Goal: Task Accomplishment & Management: Manage account settings

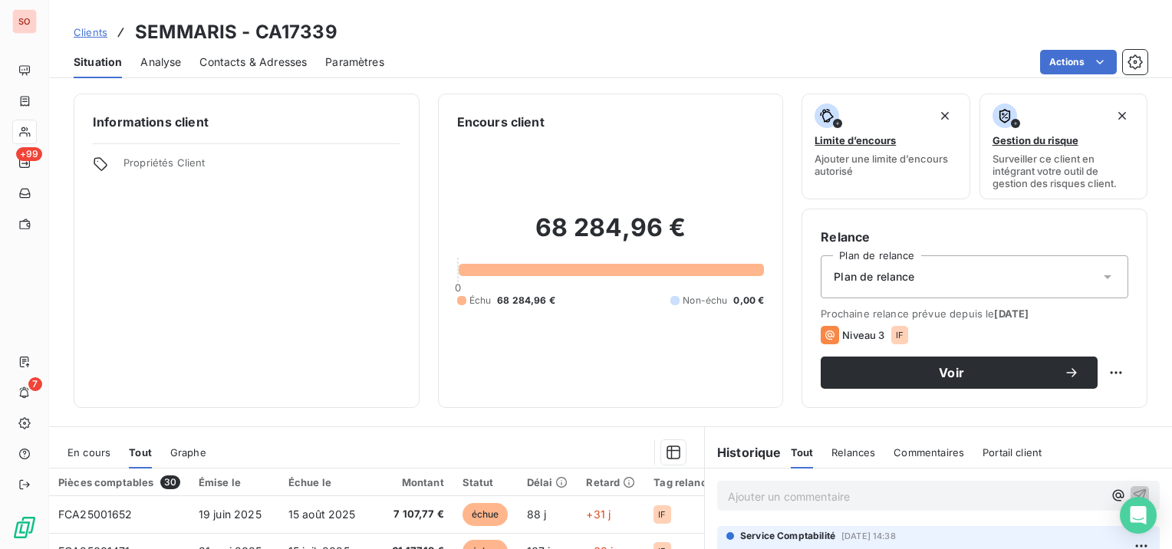
scroll to position [153, 0]
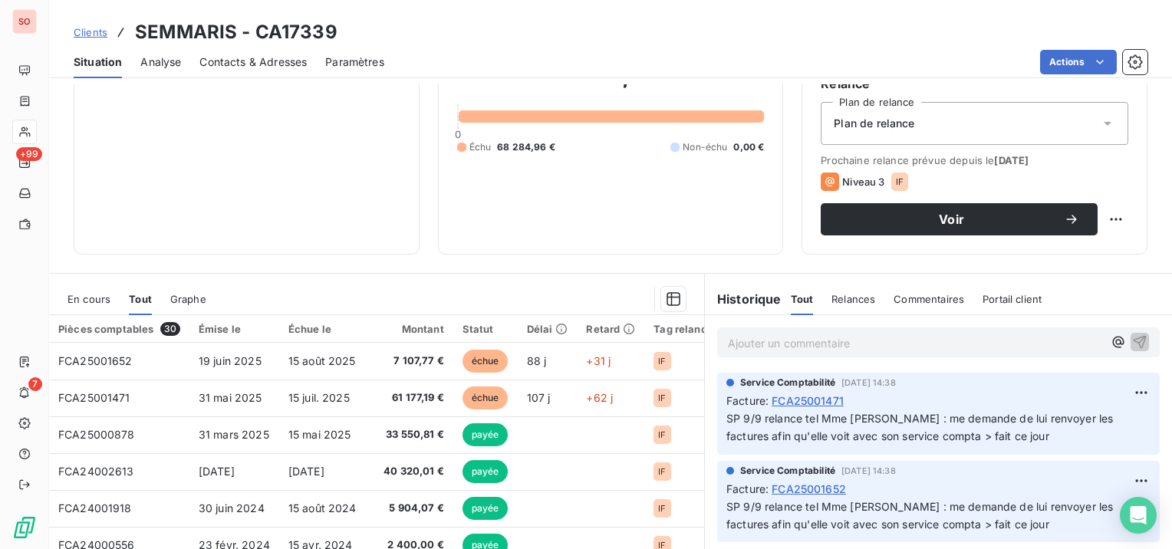
click at [822, 351] on p "Ajouter un commentaire ﻿" at bounding box center [915, 343] width 375 height 19
drag, startPoint x: 917, startPoint y: 343, endPoint x: 688, endPoint y: 339, distance: 229.4
click at [688, 339] on div "En cours Tout Graphe Pièces comptables 30 Émise le Échue le Montant Statut Déla…" at bounding box center [610, 464] width 1123 height 383
click at [97, 34] on span "Clients" at bounding box center [91, 32] width 34 height 12
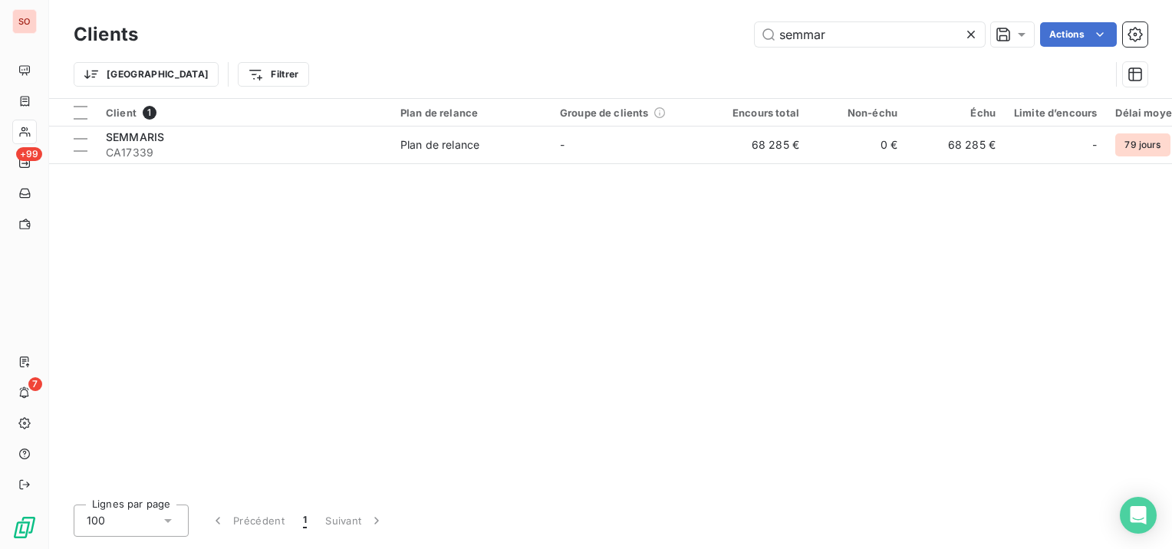
drag, startPoint x: 866, startPoint y: 46, endPoint x: 748, endPoint y: 36, distance: 118.5
click at [748, 36] on div "semmar Actions" at bounding box center [651, 34] width 991 height 25
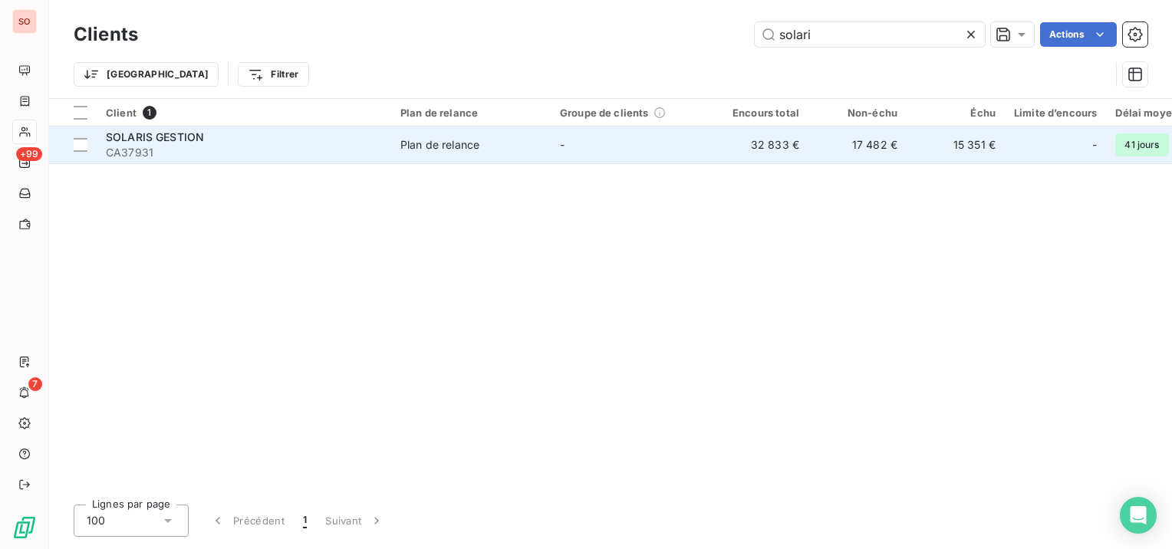
type input "solari"
click at [640, 137] on td "-" at bounding box center [631, 145] width 160 height 37
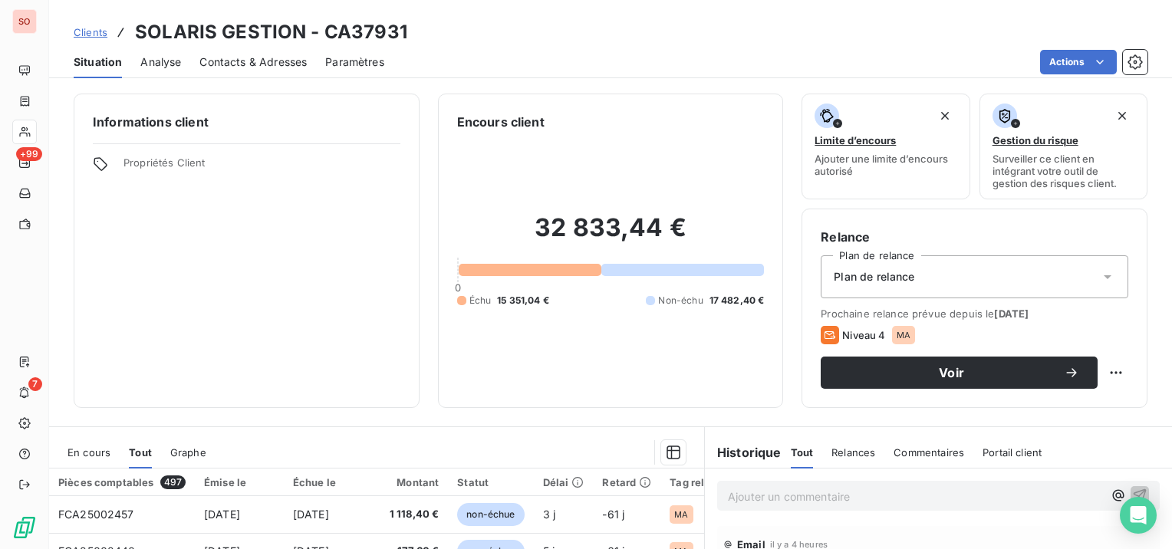
scroll to position [153, 0]
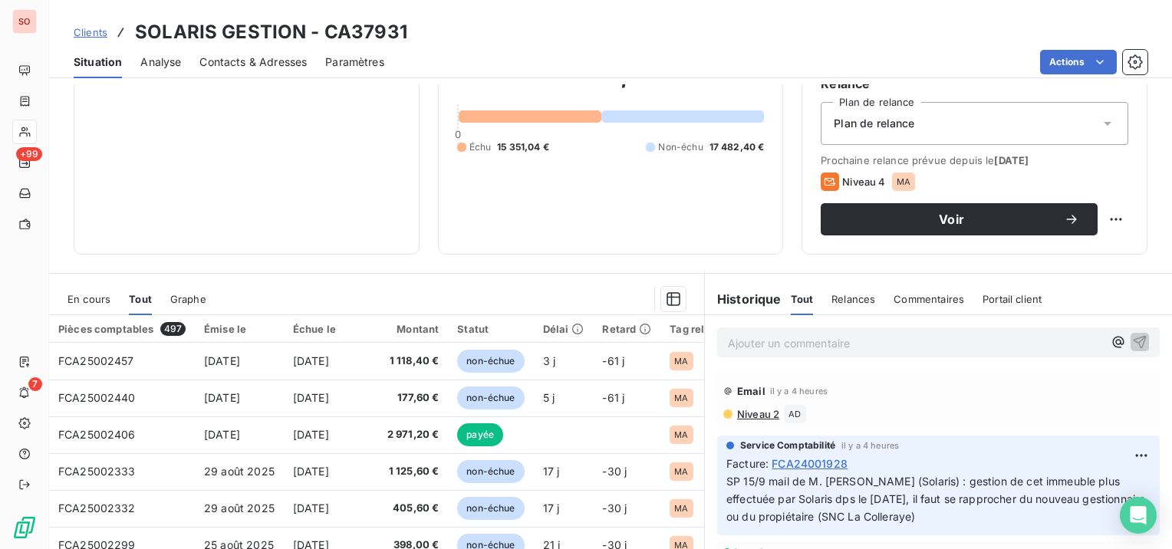
click at [69, 295] on span "En cours" at bounding box center [88, 299] width 43 height 12
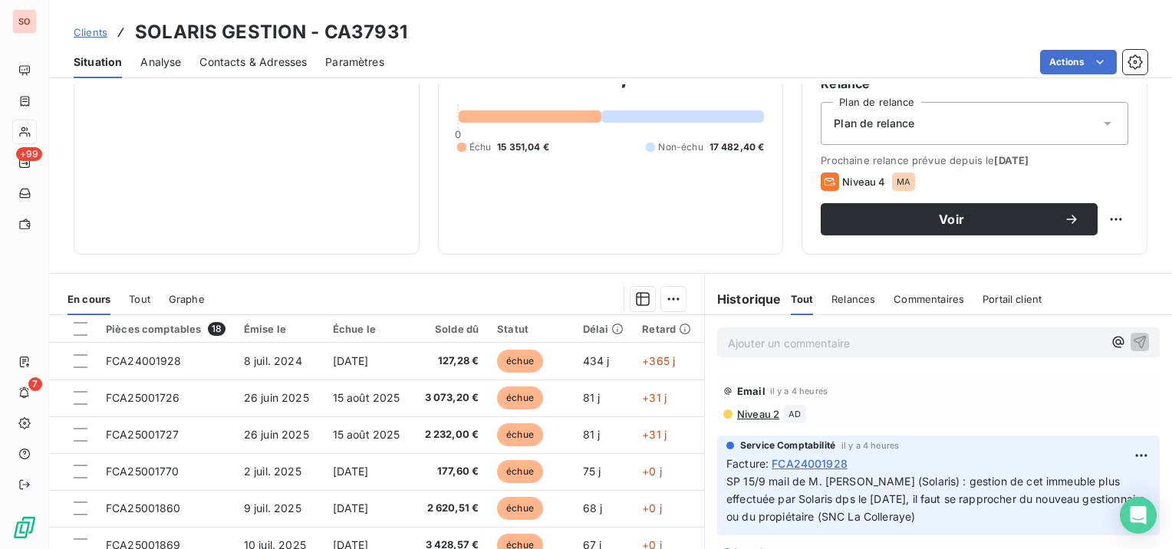
click at [265, 66] on span "Contacts & Adresses" at bounding box center [252, 61] width 107 height 15
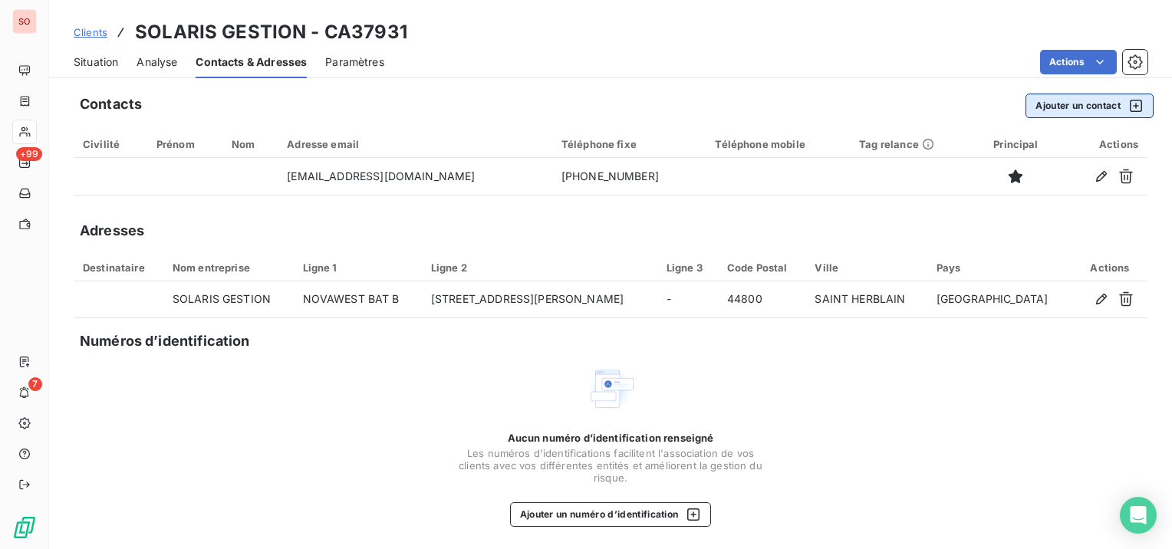
click at [1055, 102] on button "Ajouter un contact" at bounding box center [1089, 106] width 128 height 25
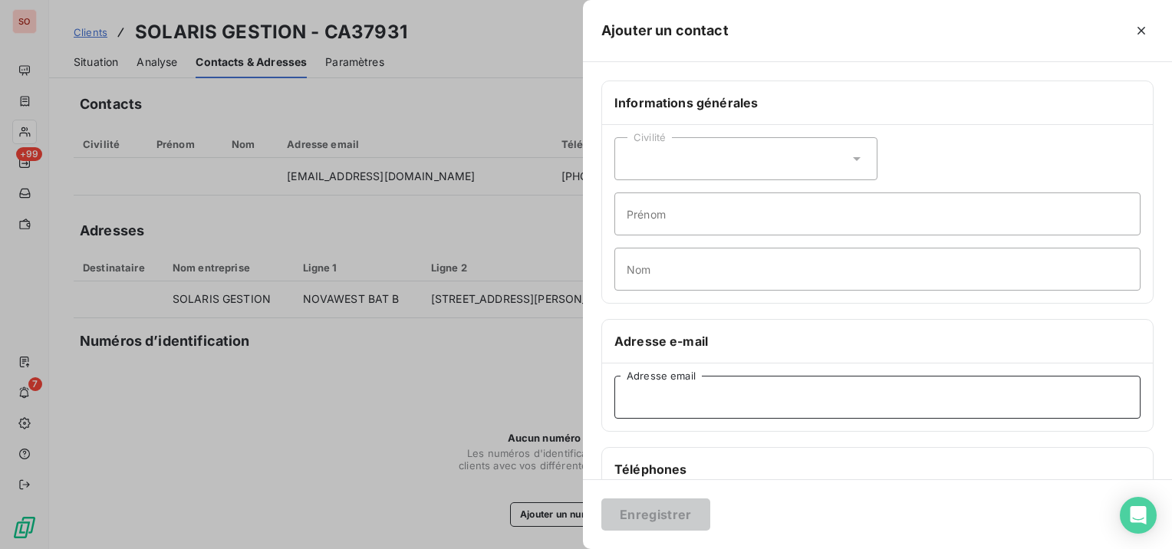
click at [683, 399] on input "Adresse email" at bounding box center [877, 397] width 526 height 43
paste input "[EMAIL_ADDRESS][DOMAIN_NAME]"
type input "[EMAIL_ADDRESS][DOMAIN_NAME]"
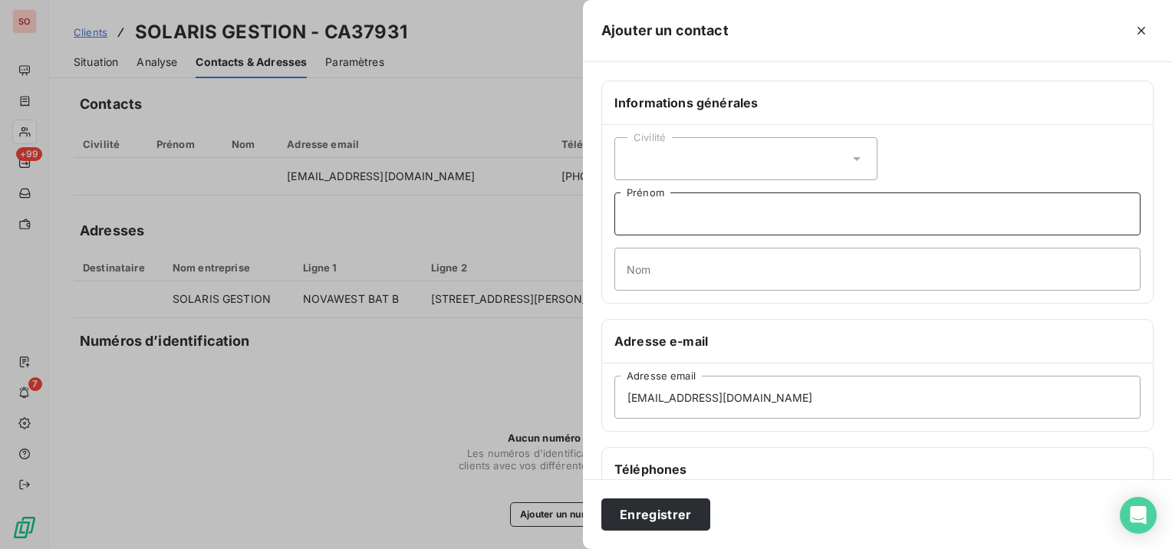
click at [721, 212] on input "Prénom" at bounding box center [877, 214] width 526 height 43
type input "(suivi de paiement des factures)"
click at [636, 514] on button "Enregistrer" at bounding box center [655, 515] width 109 height 32
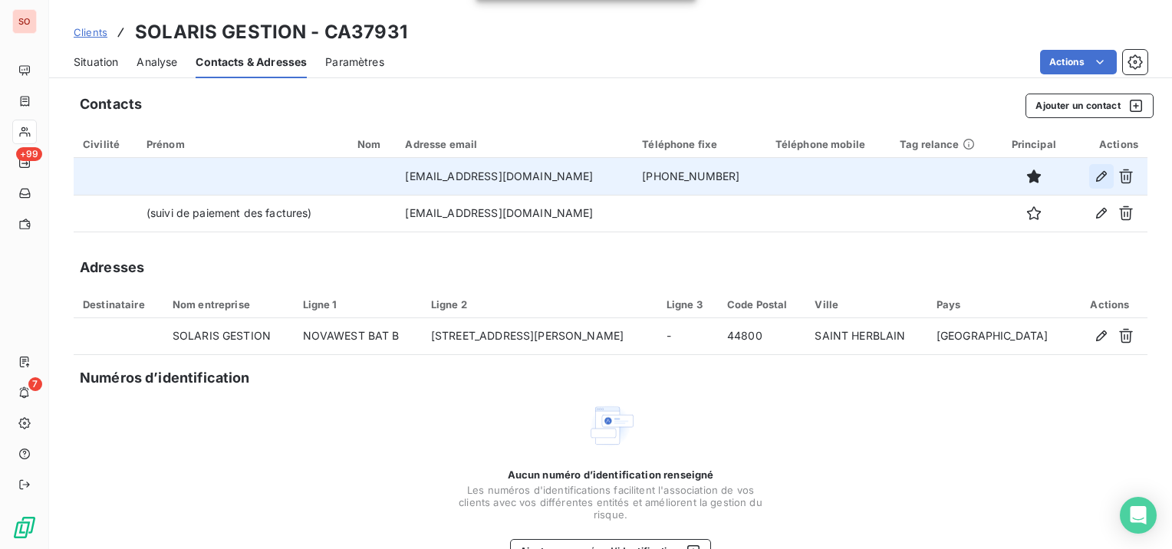
click at [1096, 180] on icon "button" at bounding box center [1101, 176] width 11 height 11
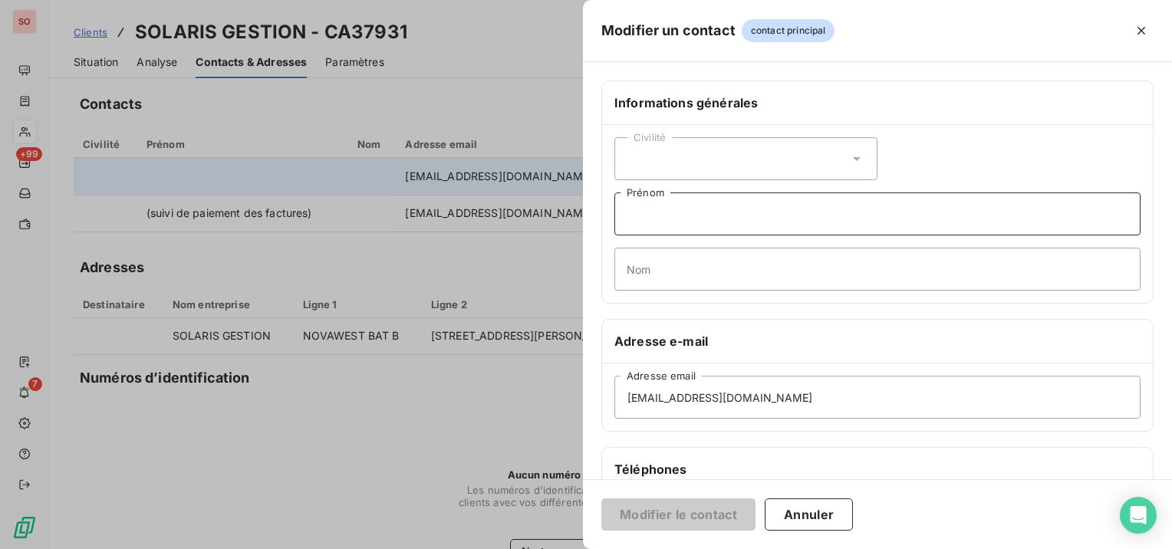
click at [674, 216] on input "Prénom" at bounding box center [877, 214] width 526 height 43
paste input "Devis, Intervention, Rapport..."
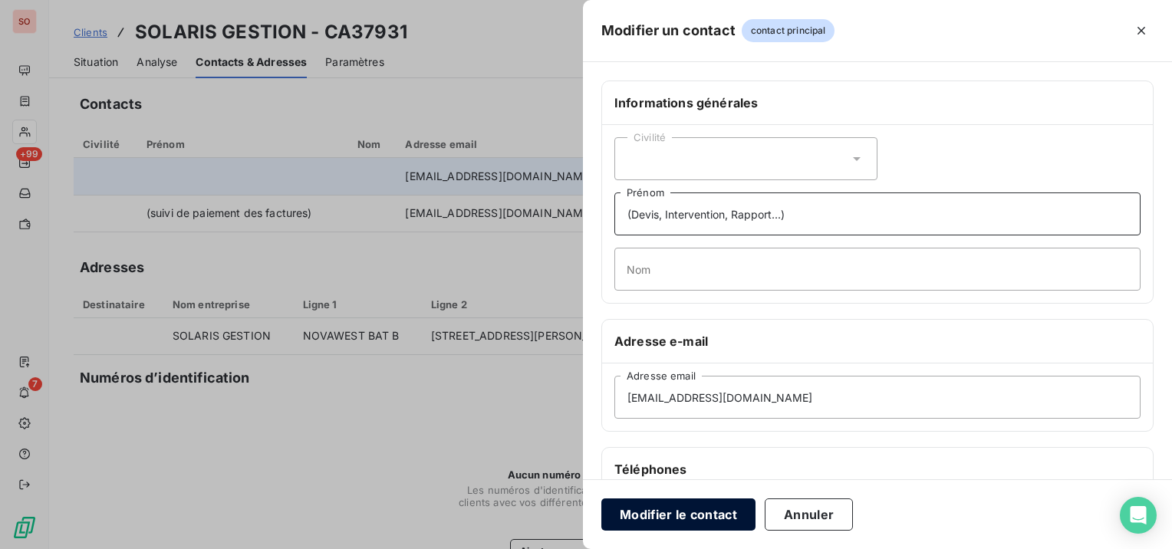
type input "(Devis, Intervention, Rapport...)"
click at [720, 522] on button "Modifier le contact" at bounding box center [678, 515] width 154 height 32
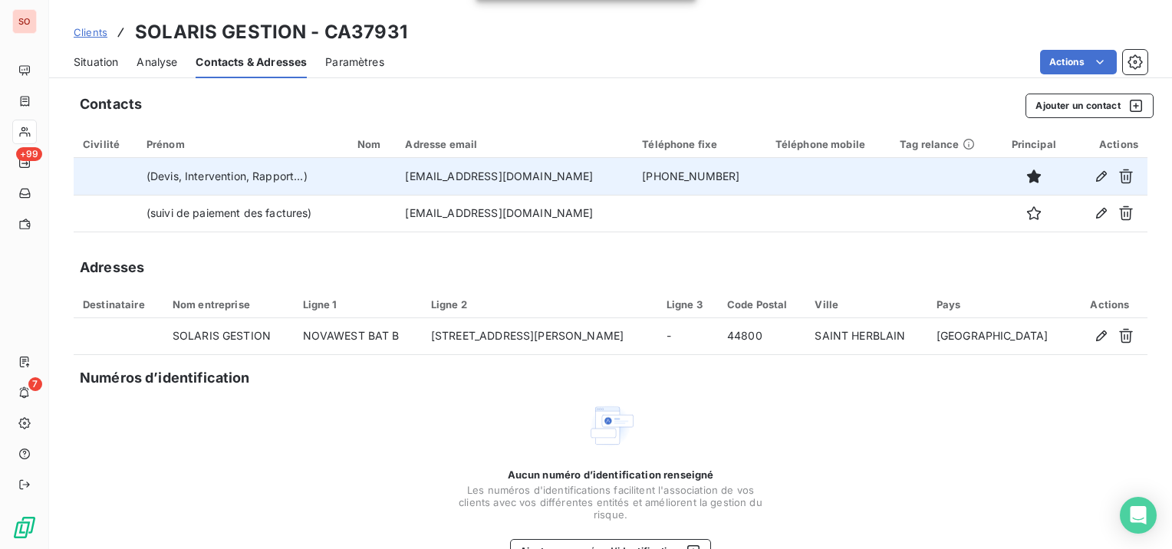
click at [97, 64] on span "Situation" at bounding box center [96, 61] width 44 height 15
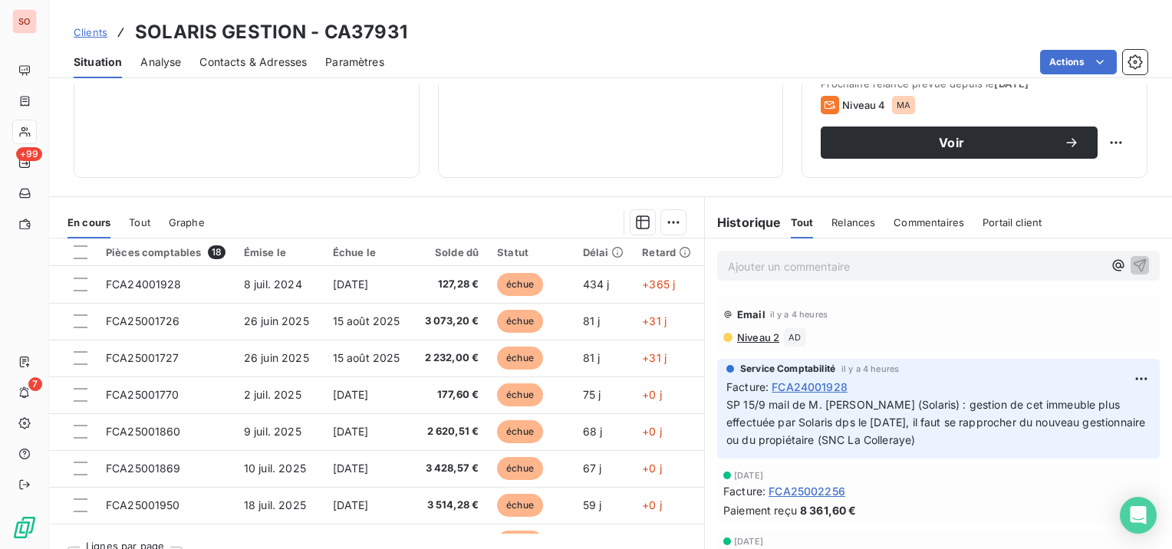
scroll to position [77, 0]
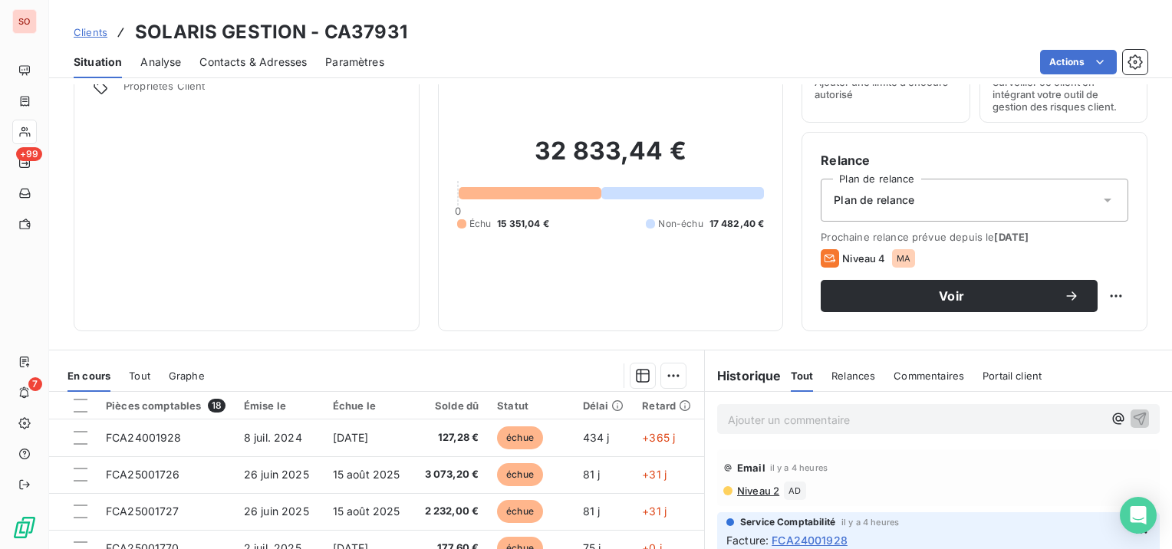
click at [772, 424] on p "Ajouter un commentaire ﻿" at bounding box center [915, 419] width 375 height 19
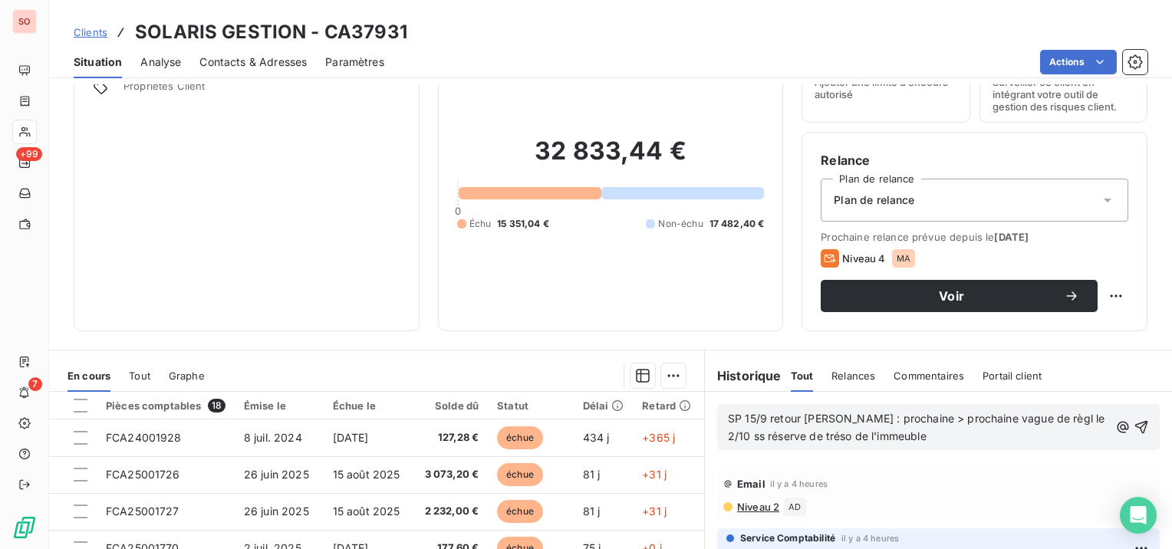
click at [941, 423] on span "SP 15/9 retour [PERSON_NAME] : prochaine > prochaine vague de règl le 2/10 ss r…" at bounding box center [918, 427] width 380 height 31
click at [1031, 416] on span "SP 15/9 retour [PERSON_NAME] : prochaine vague de règl le 2/10 ss réserve de tr…" at bounding box center [906, 427] width 356 height 31
click at [1039, 415] on span "SP 15/9 retour [PERSON_NAME] : prochaine vague de règl le 2/10, ss réserve de t…" at bounding box center [907, 427] width 359 height 31
click at [1135, 425] on icon "button" at bounding box center [1141, 427] width 13 height 13
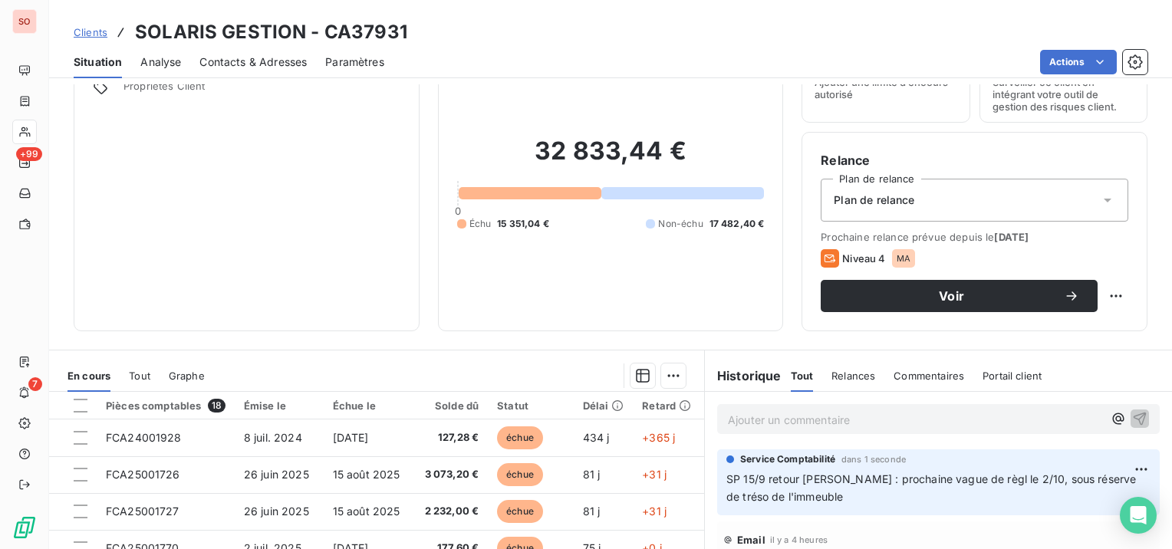
click at [229, 60] on span "Contacts & Adresses" at bounding box center [252, 61] width 107 height 15
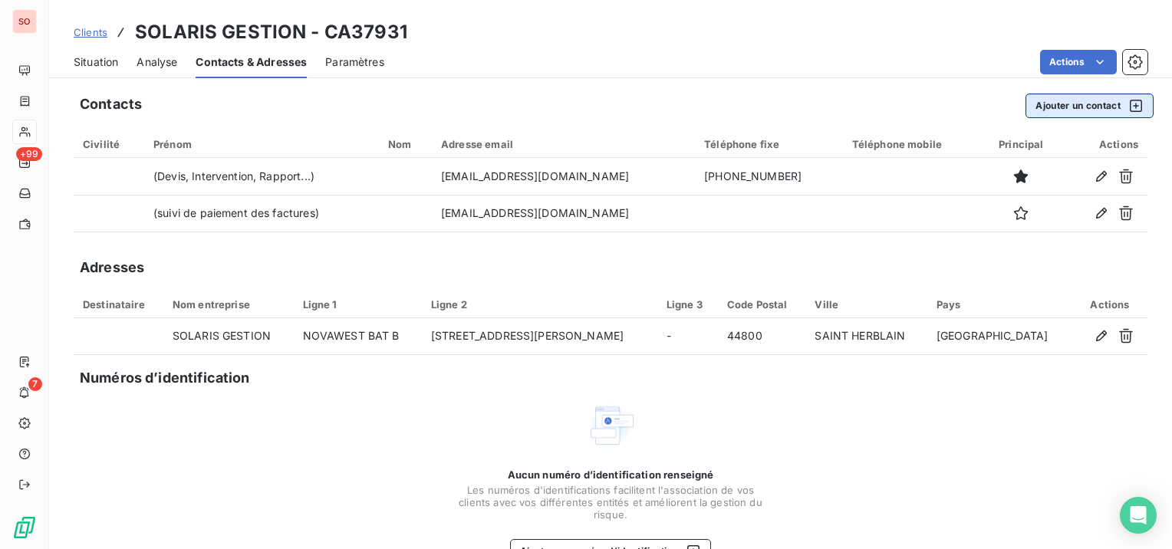
click at [1104, 106] on button "Ajouter un contact" at bounding box center [1089, 106] width 128 height 25
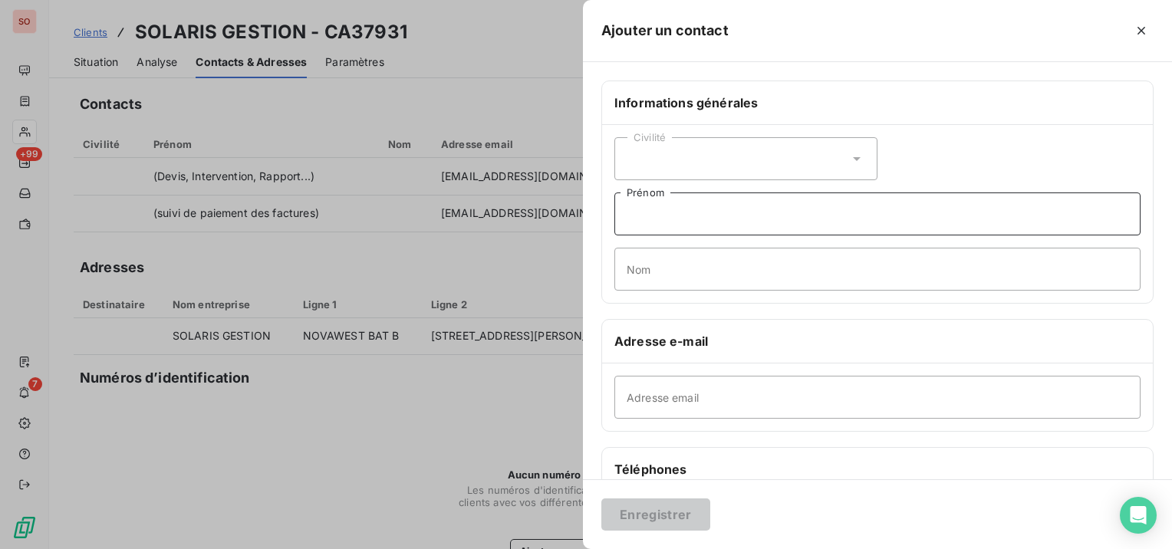
click at [673, 219] on input "Prénom" at bounding box center [877, 214] width 526 height 43
paste input "[PERSON_NAME] Assistante administrative - Service comptabilité métier"
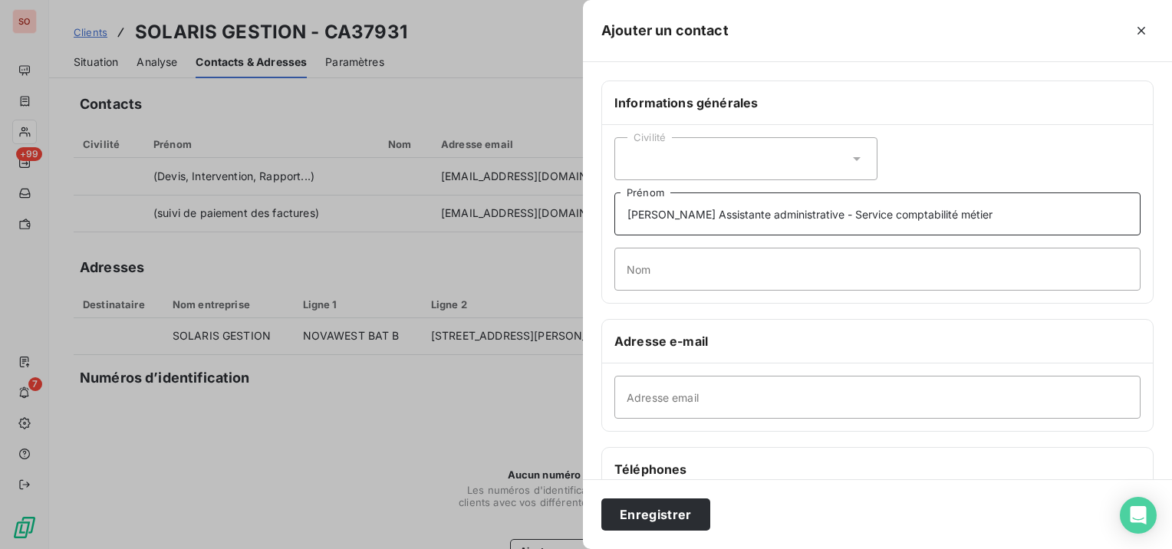
click at [690, 209] on input "[PERSON_NAME] Assistante administrative - Service comptabilité métier" at bounding box center [877, 214] width 526 height 43
type input "[PERSON_NAME] Assistante administrative - Service comptabilité métier"
click at [670, 268] on input "Nom" at bounding box center [877, 269] width 526 height 43
paste input "ALLARD"
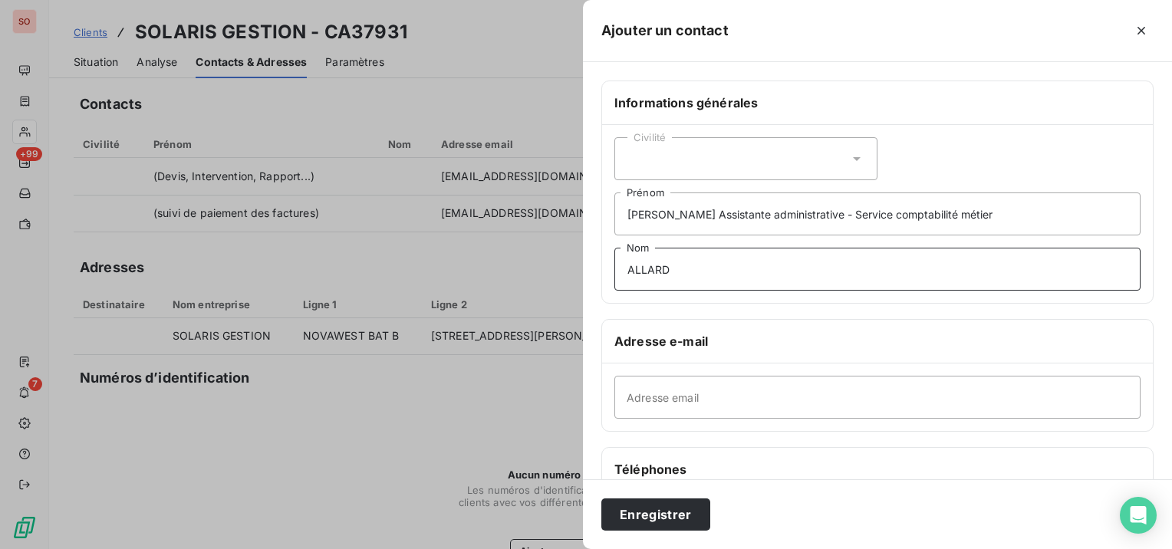
type input "ALLARD"
click at [663, 214] on input "[PERSON_NAME] Assistante administrative - Service comptabilité métier" at bounding box center [877, 214] width 526 height 43
click at [969, 205] on input "[PERSON_NAME] (Assistante administrative - Service comptabilité métier" at bounding box center [877, 214] width 526 height 43
type input "[PERSON_NAME] (Assistante administrative - Service comptabilité métier)"
click at [815, 155] on div "Civilité" at bounding box center [745, 158] width 263 height 43
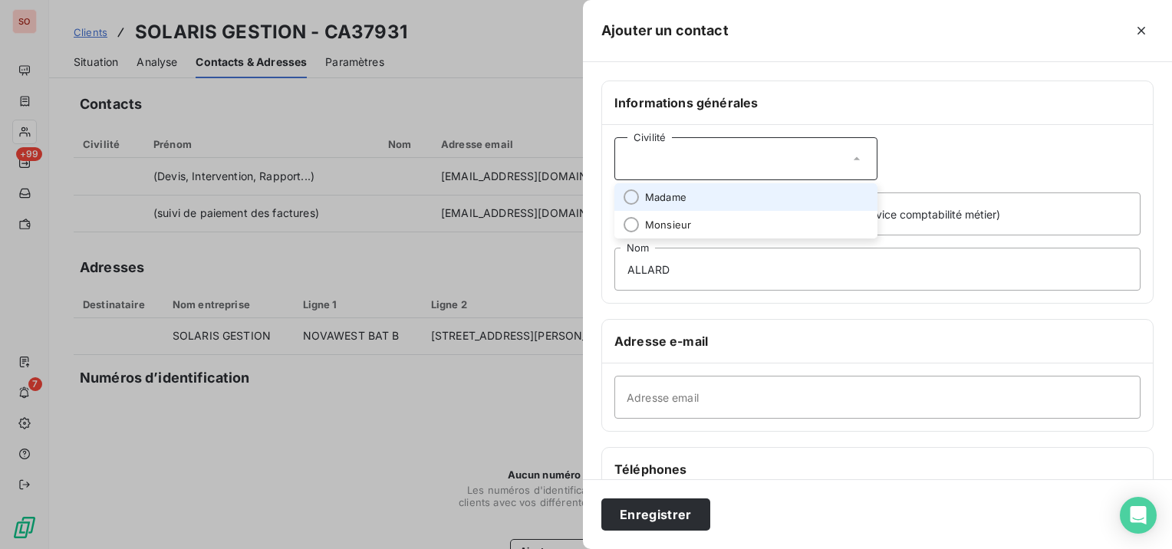
click at [818, 193] on li "Madame" at bounding box center [745, 197] width 263 height 28
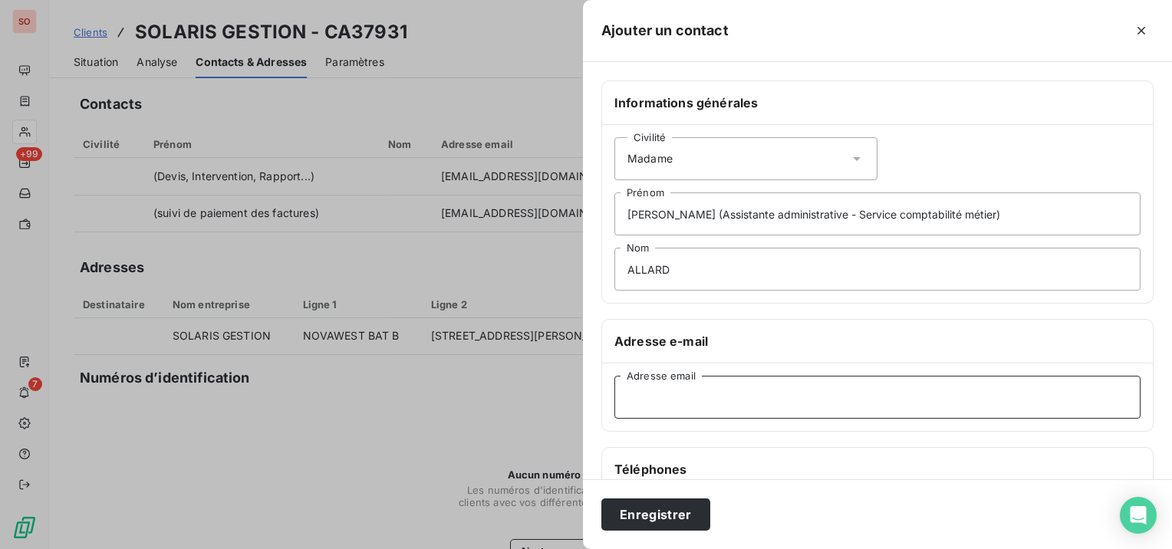
click at [770, 391] on input "Adresse email" at bounding box center [877, 397] width 526 height 43
paste input "[EMAIL_ADDRESS][DOMAIN_NAME]"
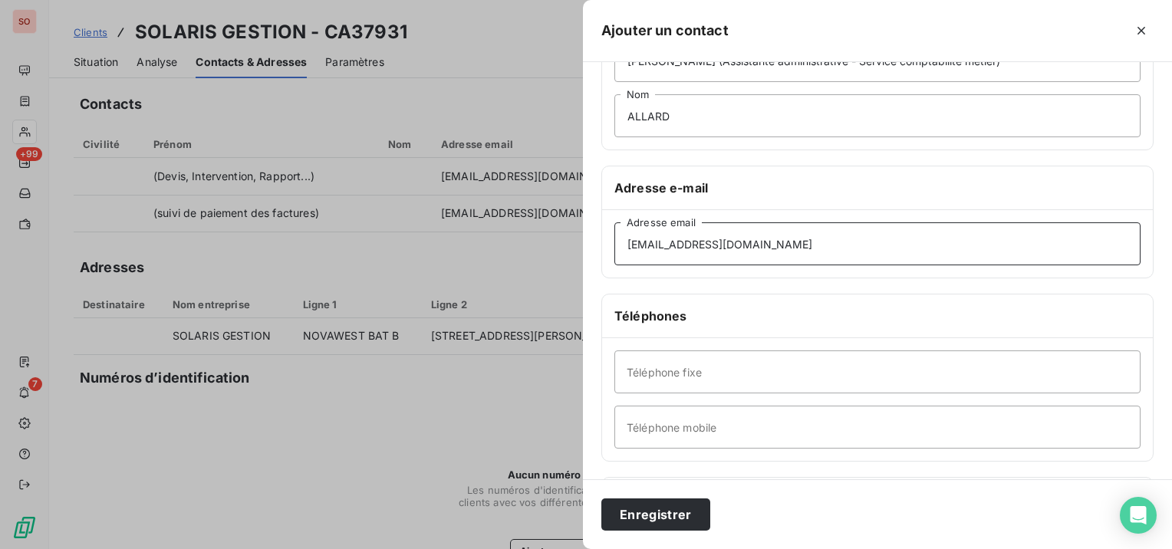
type input "[EMAIL_ADDRESS][DOMAIN_NAME]"
click at [813, 368] on input "Téléphone fixe" at bounding box center [877, 372] width 526 height 43
paste input "02 43 40 23 43"
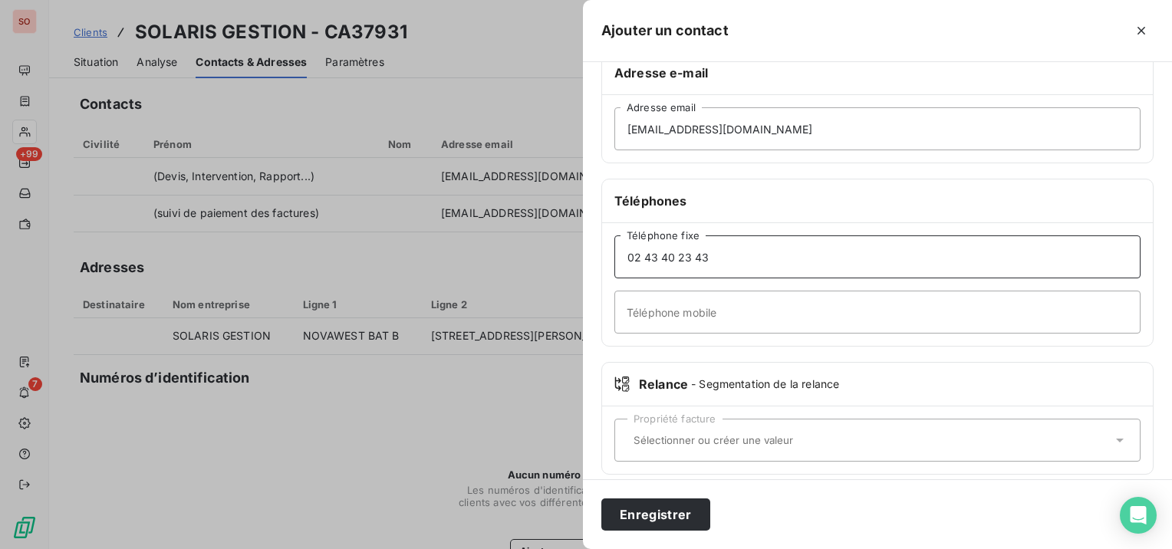
scroll to position [280, 0]
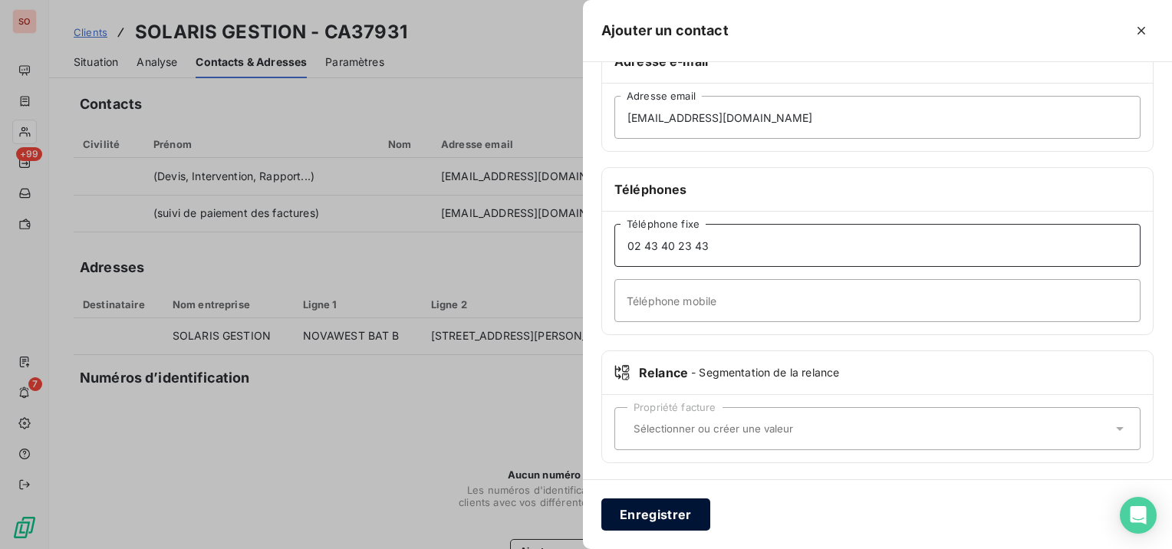
type input "02 43 40 23 43"
click at [688, 509] on button "Enregistrer" at bounding box center [655, 515] width 109 height 32
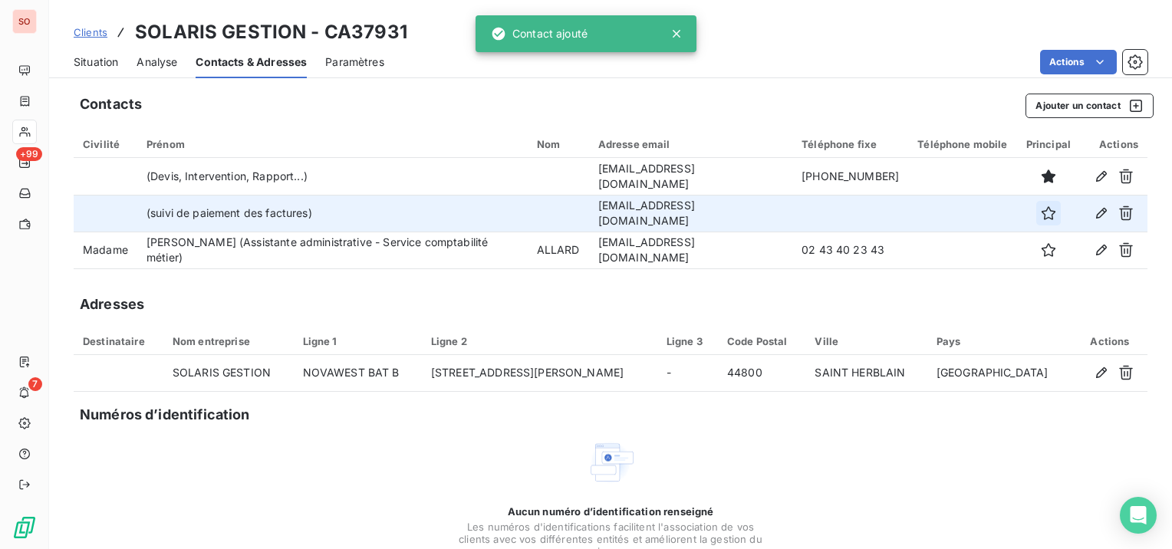
click at [1041, 212] on icon "button" at bounding box center [1048, 213] width 15 height 15
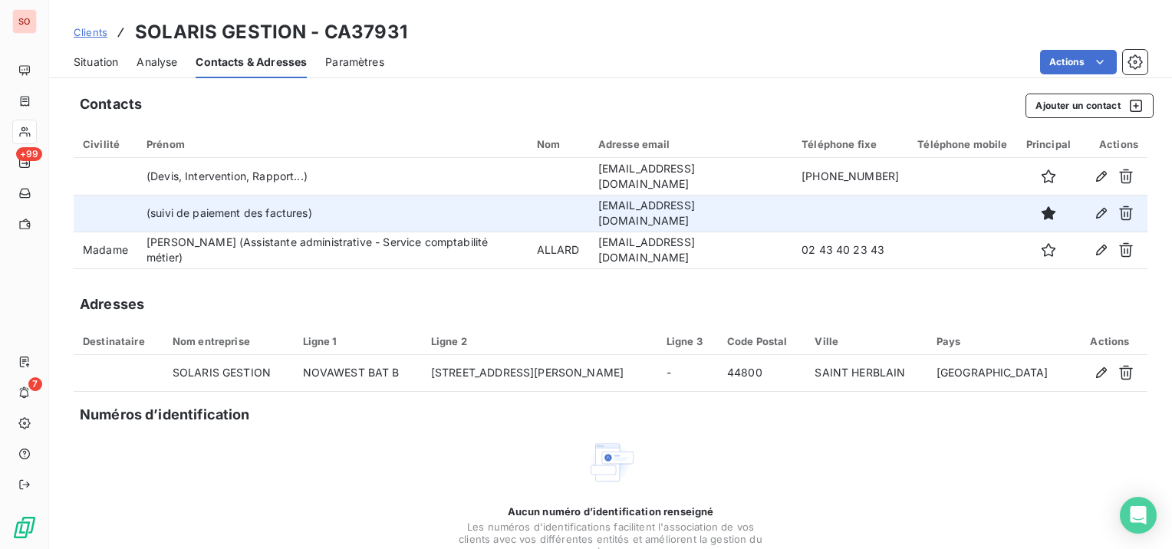
click at [104, 62] on span "Situation" at bounding box center [96, 61] width 44 height 15
